Goal: Check status: Check status

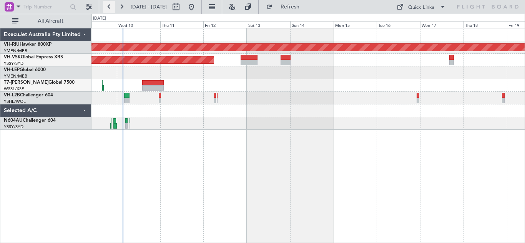
click at [111, 8] on button at bounding box center [109, 7] width 12 height 12
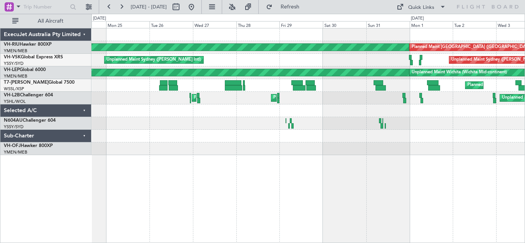
click at [404, 121] on div at bounding box center [307, 123] width 433 height 13
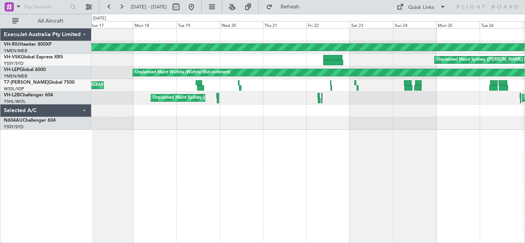
click at [523, 126] on div at bounding box center [307, 123] width 433 height 13
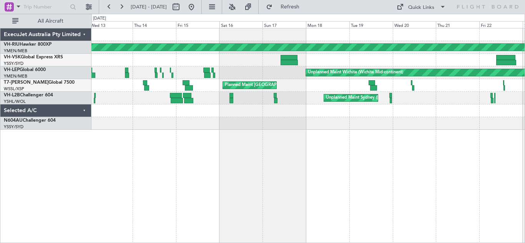
click at [369, 121] on div "Planned Maint [GEOGRAPHIC_DATA] ([GEOGRAPHIC_DATA]) Unplanned Maint Sydney ([PE…" at bounding box center [307, 135] width 433 height 215
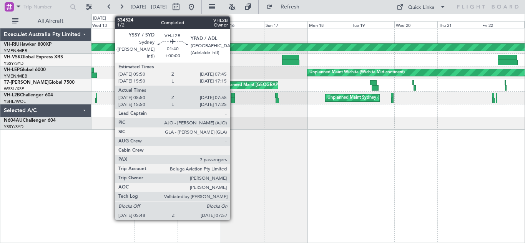
click at [233, 96] on div at bounding box center [233, 95] width 4 height 5
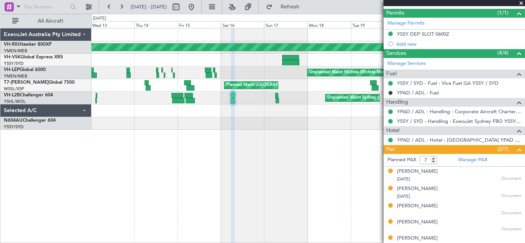
scroll to position [207, 0]
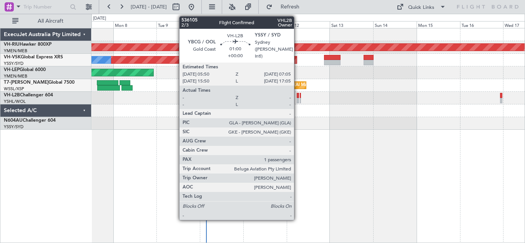
click at [297, 97] on div at bounding box center [298, 95] width 2 height 5
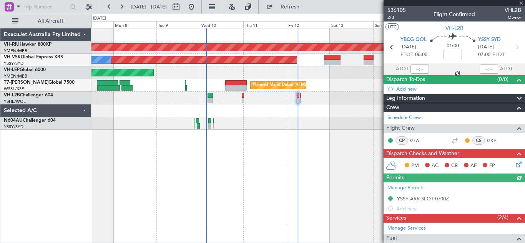
scroll to position [86, 0]
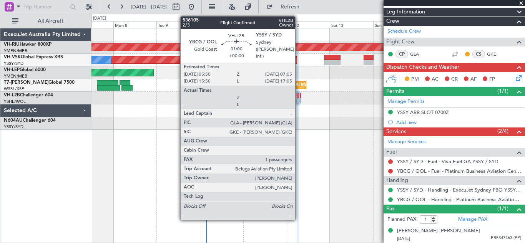
click at [298, 101] on div at bounding box center [298, 100] width 2 height 5
